Goal: Task Accomplishment & Management: Manage account settings

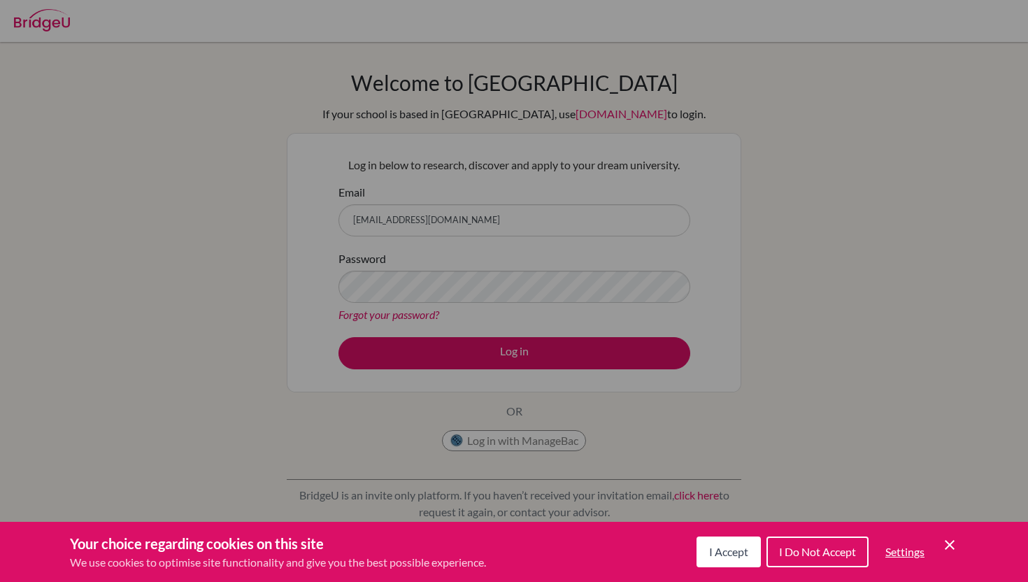
click at [729, 553] on span "I Accept" at bounding box center [728, 551] width 39 height 13
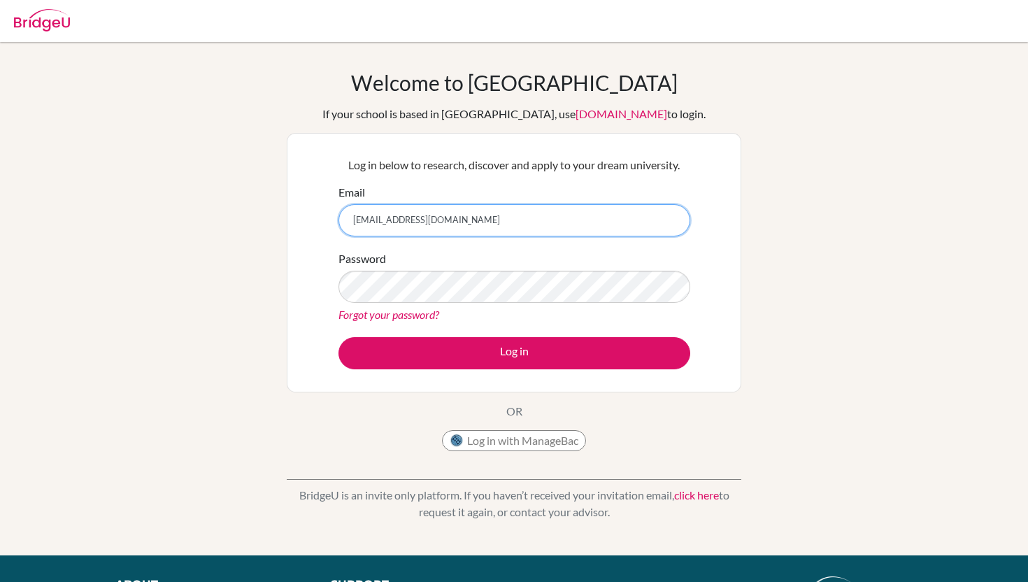
type input "[EMAIL_ADDRESS][DOMAIN_NAME]"
click at [418, 315] on link "Forgot your password?" at bounding box center [389, 314] width 101 height 13
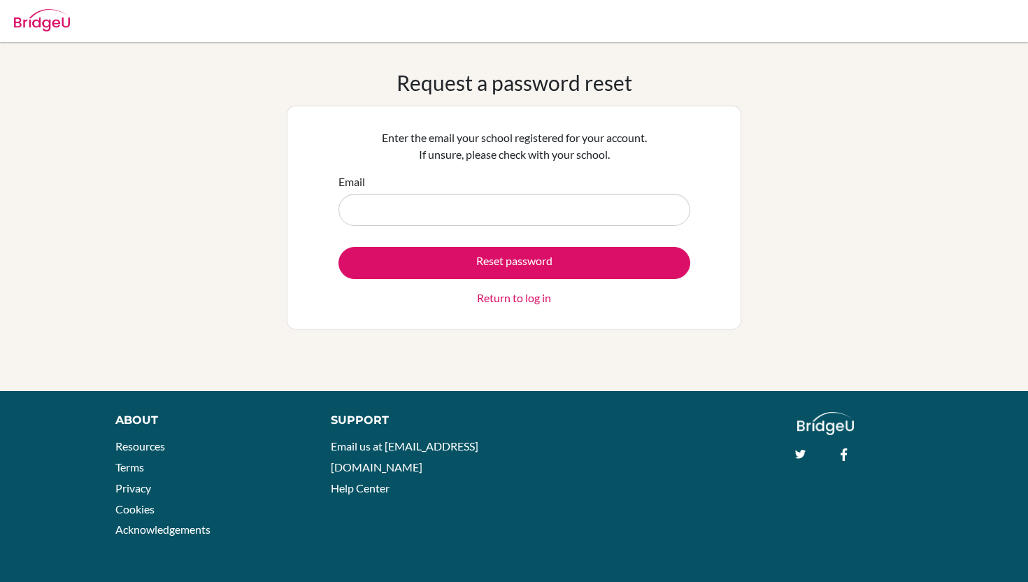
click at [430, 211] on input "Email" at bounding box center [515, 210] width 352 height 32
click at [453, 177] on div "Email" at bounding box center [515, 199] width 352 height 52
click at [461, 209] on input "Email" at bounding box center [515, 210] width 352 height 32
click at [478, 125] on div "Enter the email your school registered for your account. If unsure, please chec…" at bounding box center [513, 217] width 369 height 194
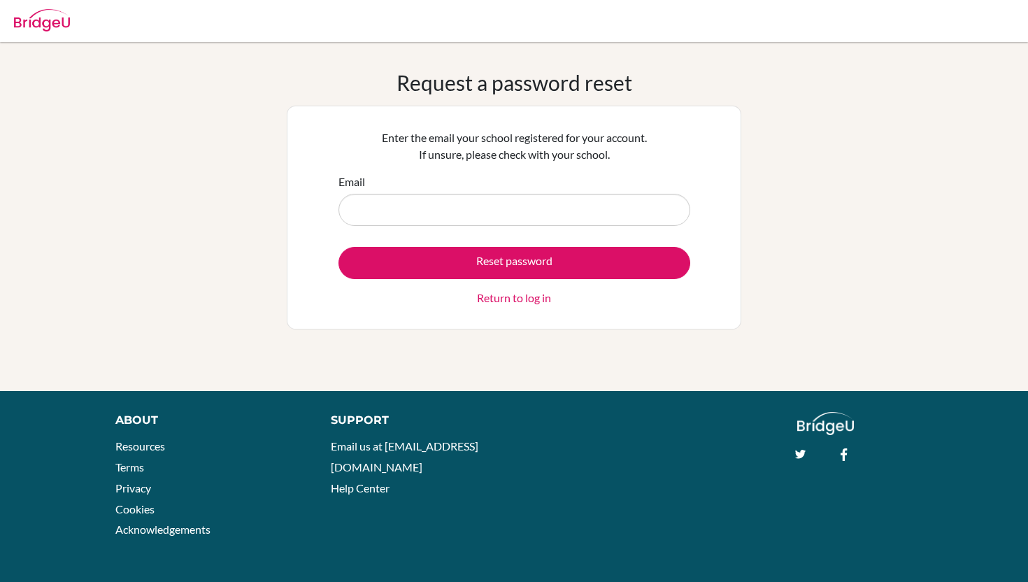
click at [539, 302] on link "Return to log in" at bounding box center [514, 298] width 74 height 17
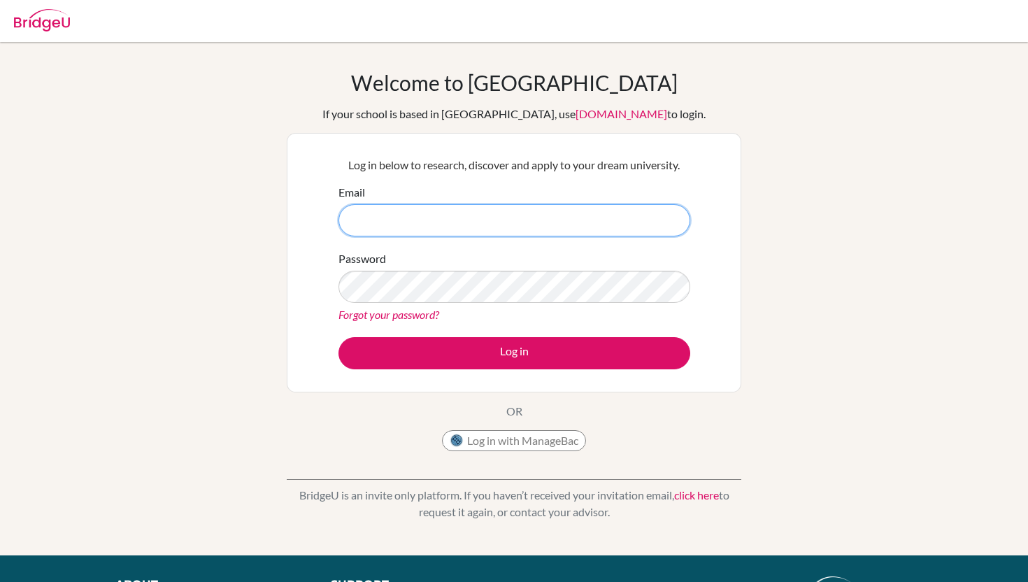
click at [550, 230] on input "Email" at bounding box center [515, 220] width 352 height 32
type input "[EMAIL_ADDRESS][DOMAIN_NAME]"
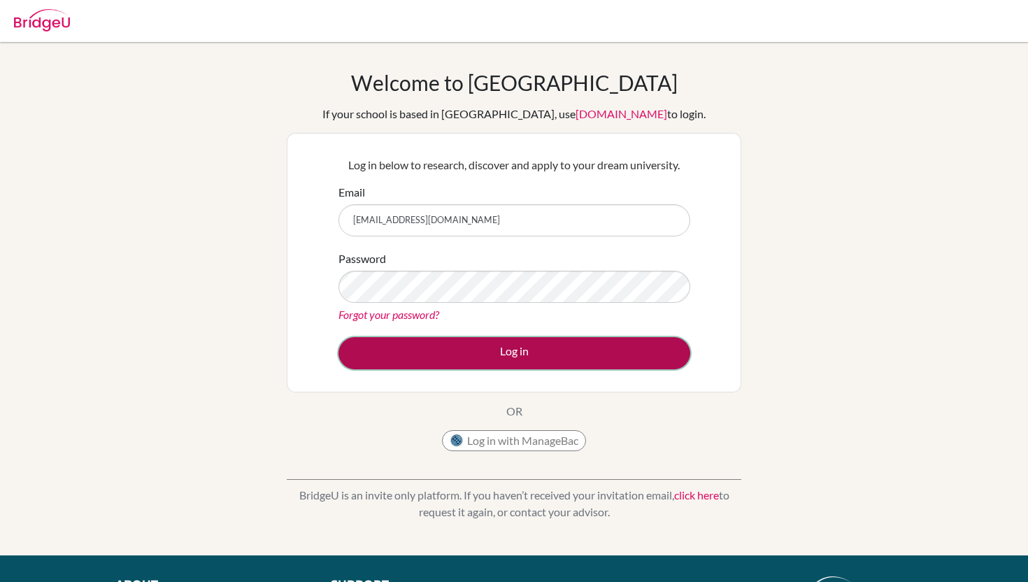
click at [580, 343] on button "Log in" at bounding box center [515, 353] width 352 height 32
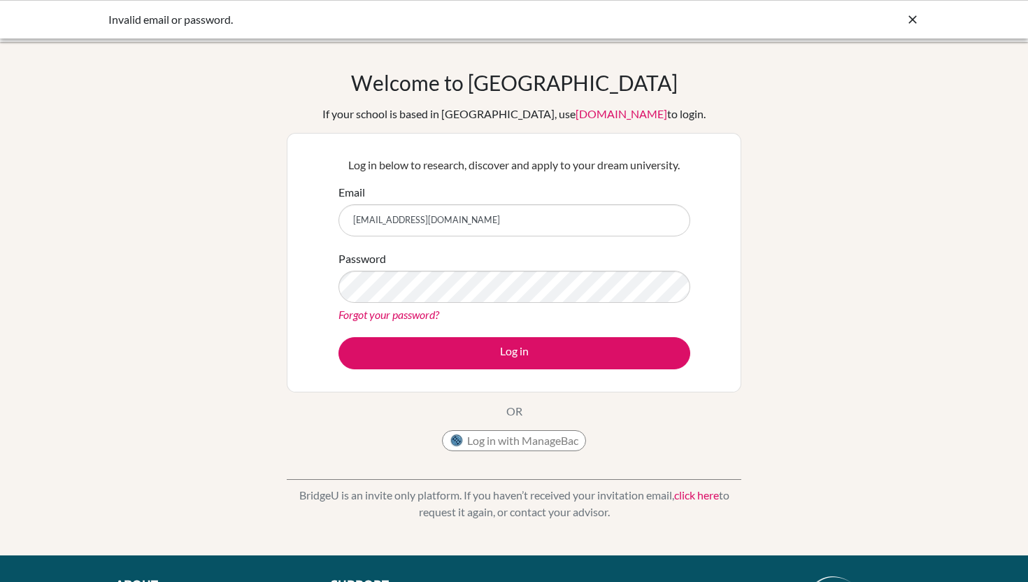
click at [406, 315] on link "Forgot your password?" at bounding box center [389, 314] width 101 height 13
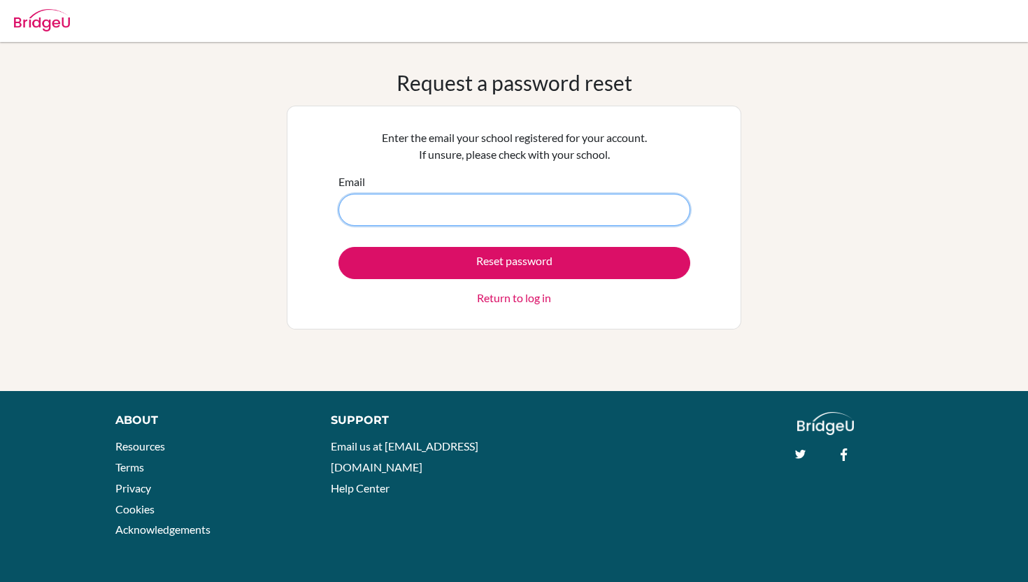
click at [503, 208] on input "Email" at bounding box center [515, 210] width 352 height 32
type input "[EMAIL_ADDRESS][DOMAIN_NAME]"
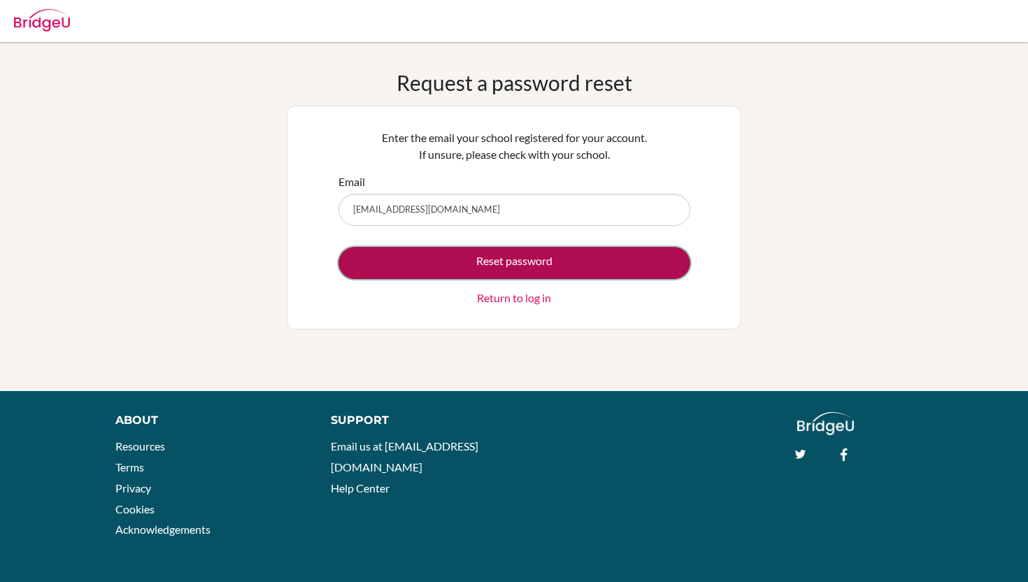
click at [505, 259] on button "Reset password" at bounding box center [515, 263] width 352 height 32
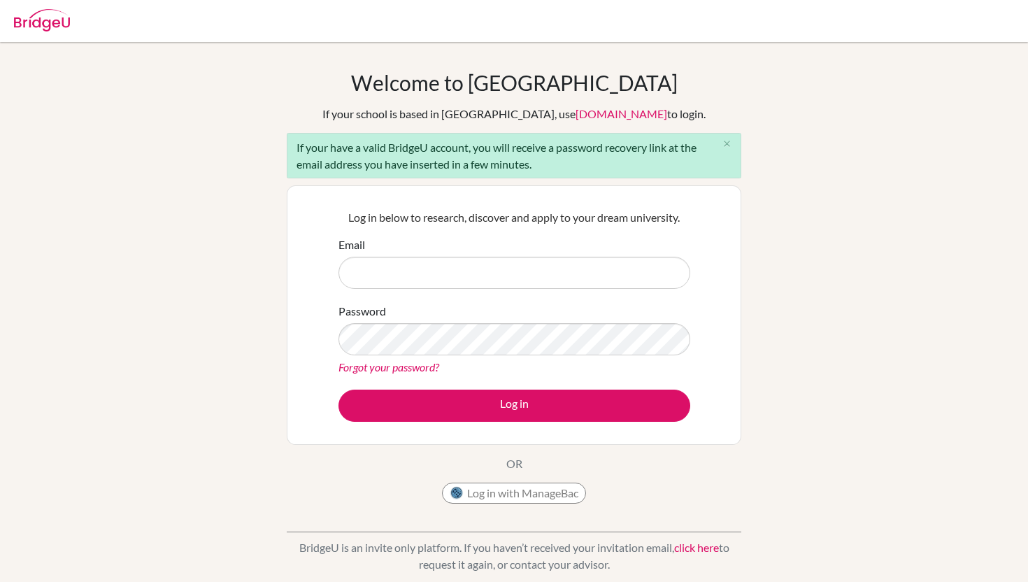
click at [410, 364] on link "Forgot your password?" at bounding box center [389, 366] width 101 height 13
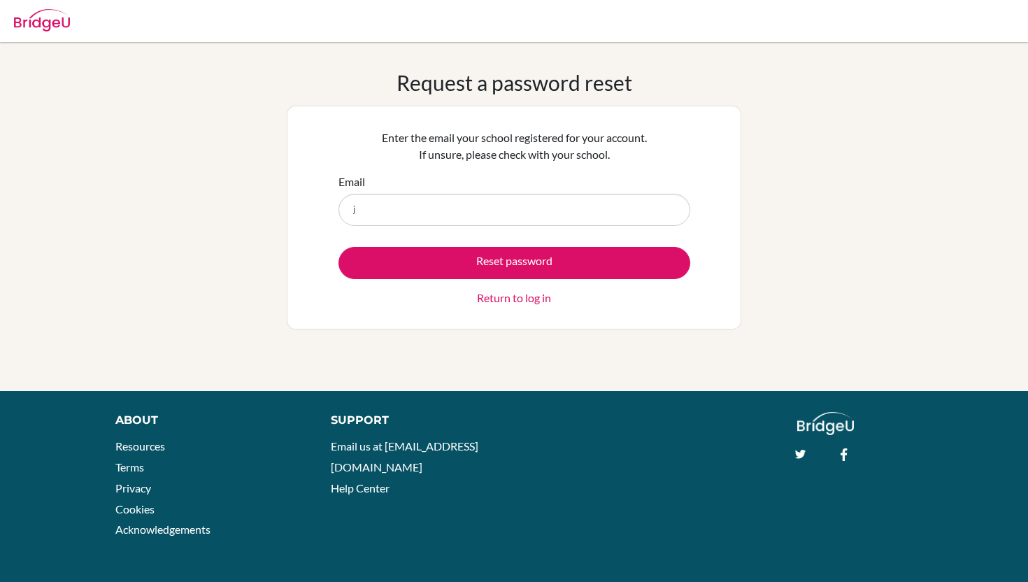
type input "[EMAIL_ADDRESS][DOMAIN_NAME]"
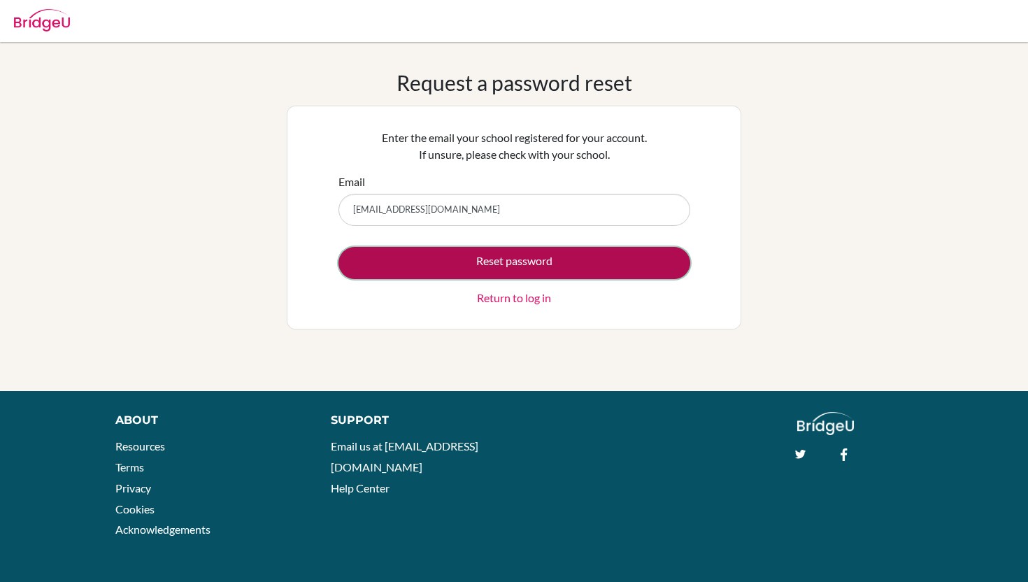
click at [505, 253] on button "Reset password" at bounding box center [515, 263] width 352 height 32
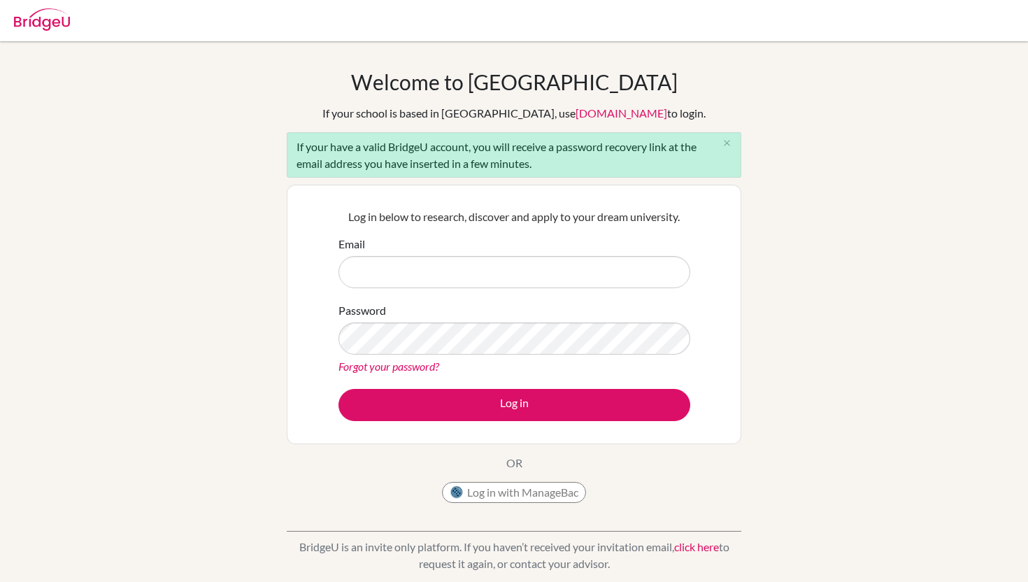
scroll to position [1, 0]
